Goal: Task Accomplishment & Management: Manage account settings

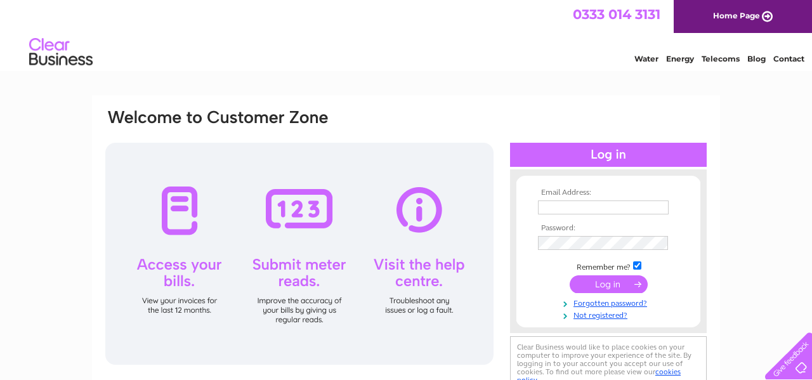
type input "[EMAIL_ADDRESS][DOMAIN_NAME]"
click at [622, 283] on input "submit" at bounding box center [609, 284] width 78 height 18
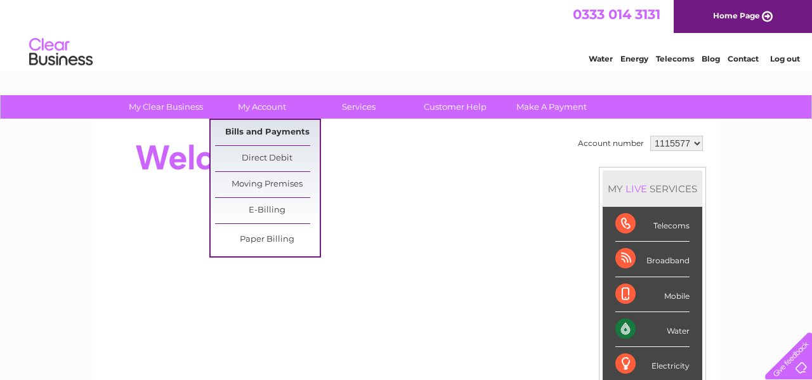
click at [265, 133] on link "Bills and Payments" at bounding box center [267, 132] width 105 height 25
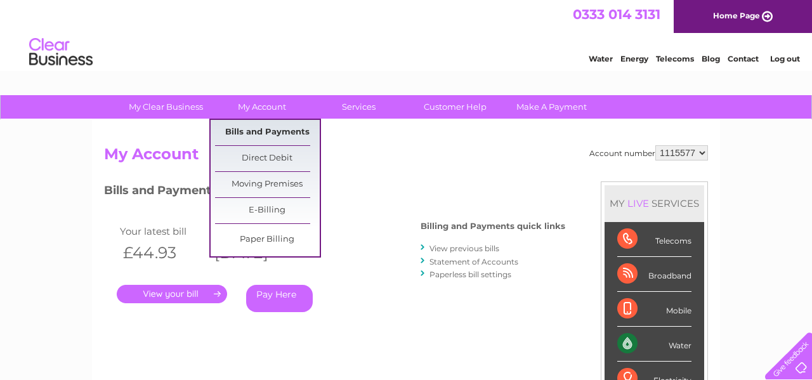
click at [272, 132] on link "Bills and Payments" at bounding box center [267, 132] width 105 height 25
